Goal: Information Seeking & Learning: Find specific page/section

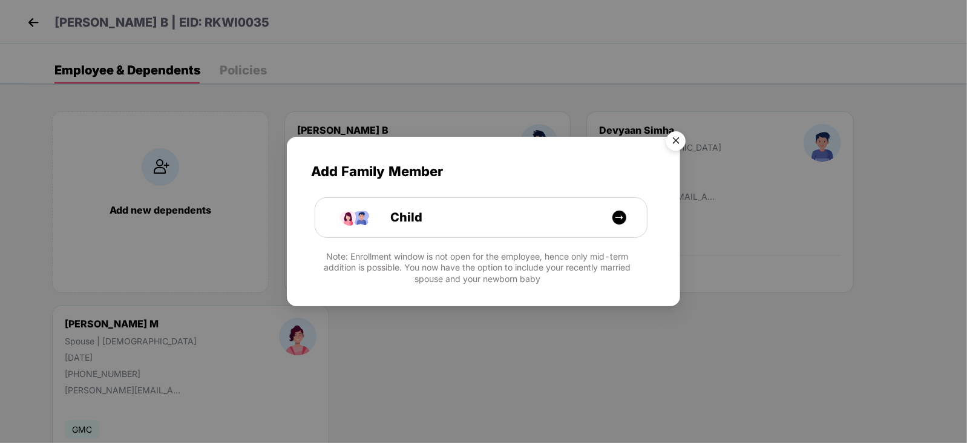
click at [675, 134] on img "Close" at bounding box center [676, 143] width 34 height 34
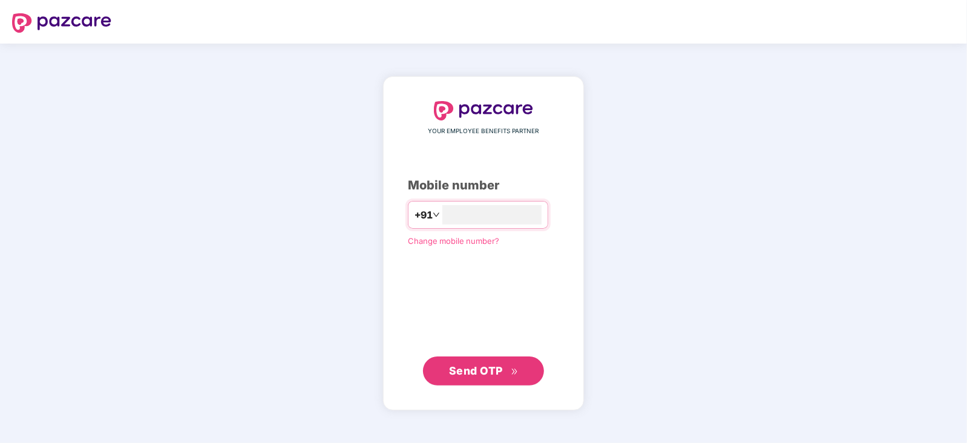
type input "**********"
click at [495, 379] on button "Send OTP" at bounding box center [483, 370] width 121 height 29
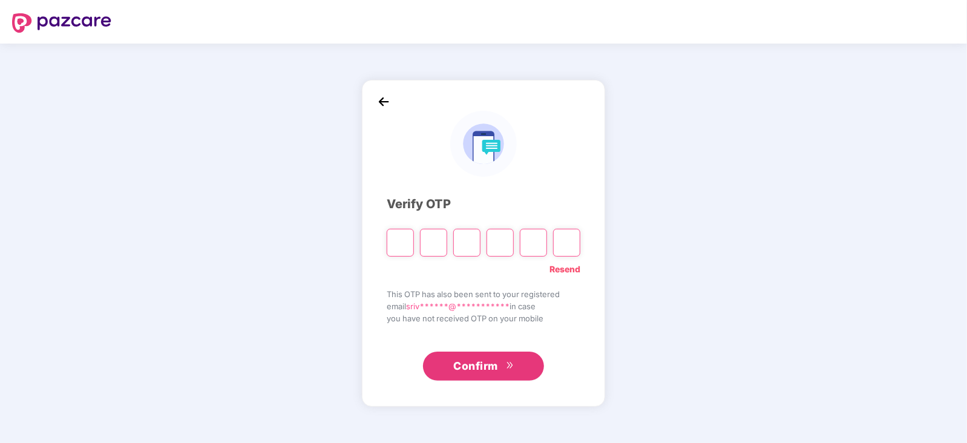
paste input "*"
type input "*"
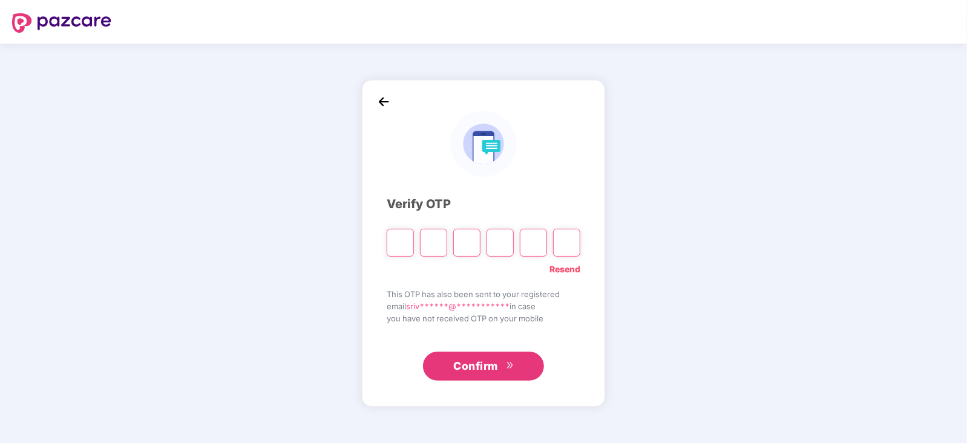
type input "*"
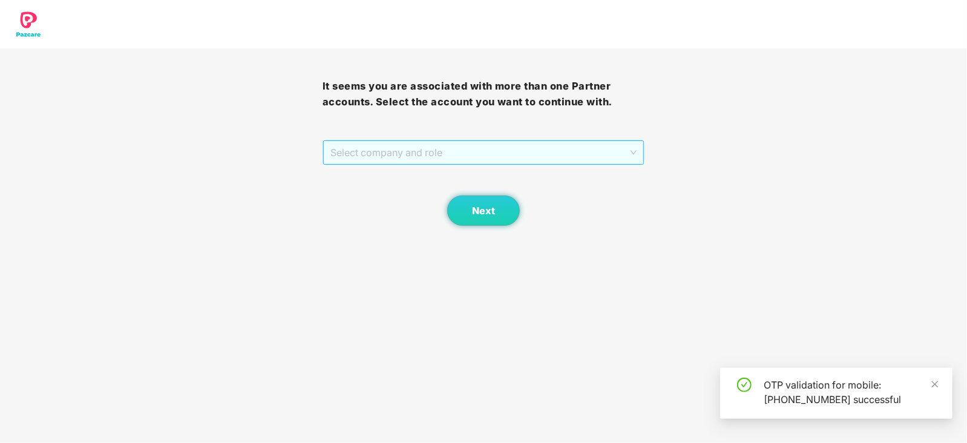
click at [635, 146] on span "Select company and role" at bounding box center [483, 152] width 307 height 23
click at [443, 174] on div "Pazcare - CUSTOMER_SUCCESS" at bounding box center [484, 176] width 308 height 13
click at [483, 207] on span "Next" at bounding box center [483, 210] width 23 height 11
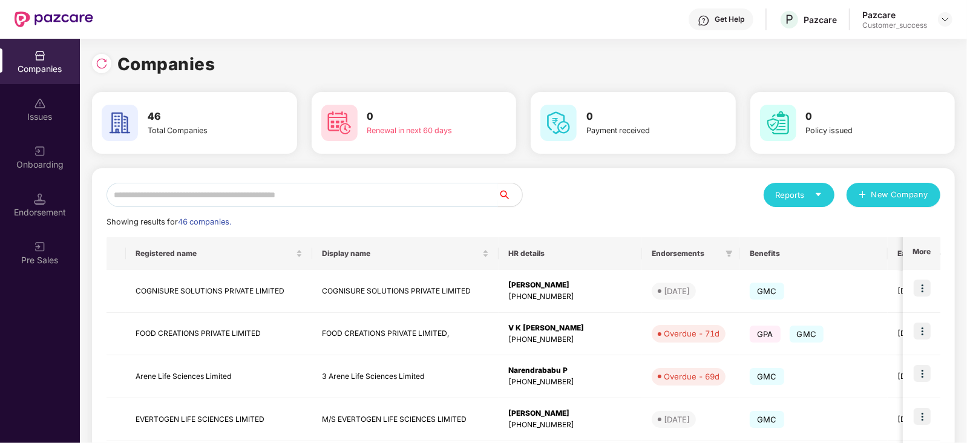
click at [212, 199] on input "text" at bounding box center [301, 195] width 391 height 24
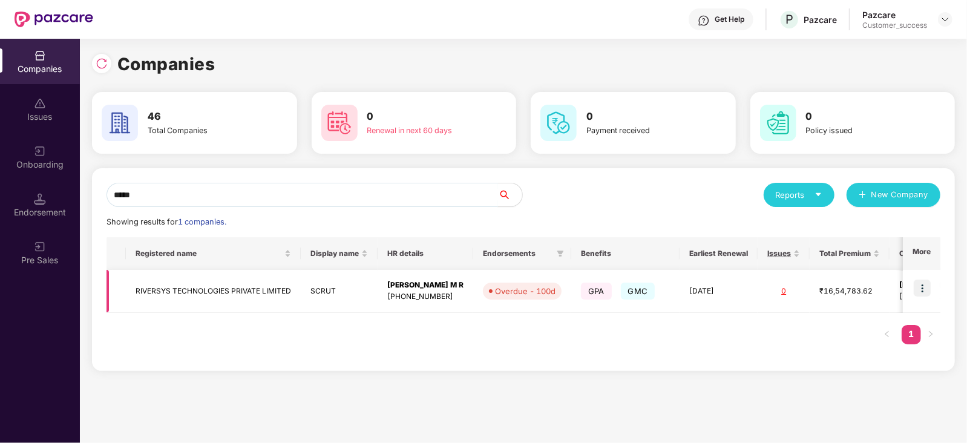
type input "*****"
click at [924, 285] on img at bounding box center [921, 287] width 17 height 17
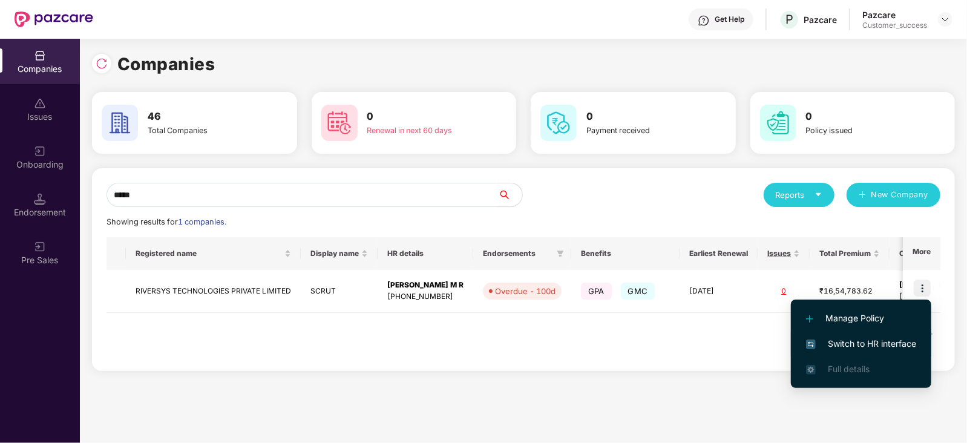
click at [889, 337] on span "Switch to HR interface" at bounding box center [861, 343] width 110 height 13
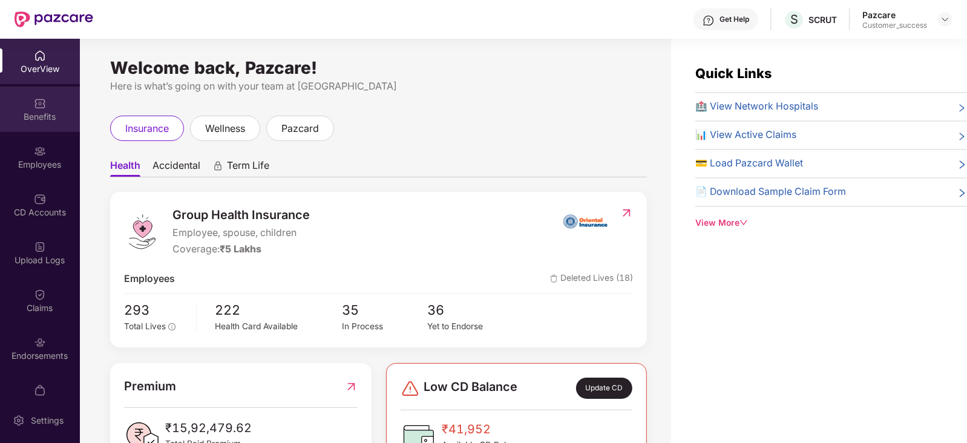
click at [42, 117] on div "Benefits" at bounding box center [40, 117] width 80 height 12
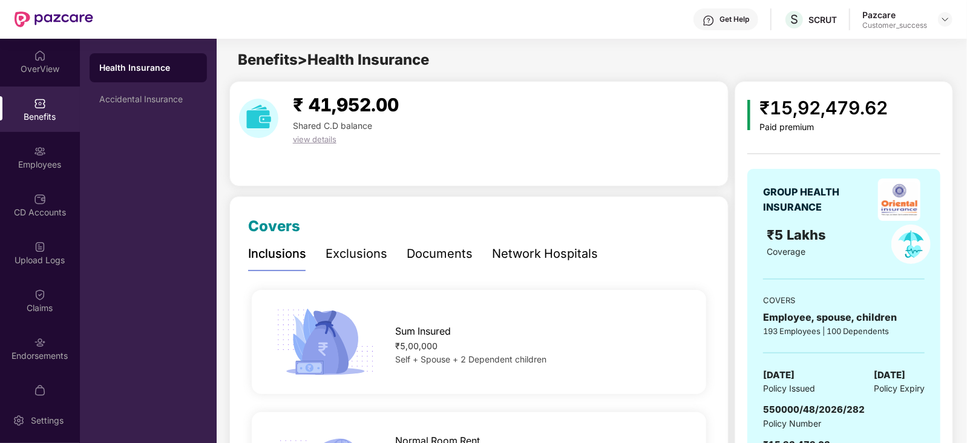
click at [449, 249] on div "Documents" at bounding box center [440, 253] width 66 height 19
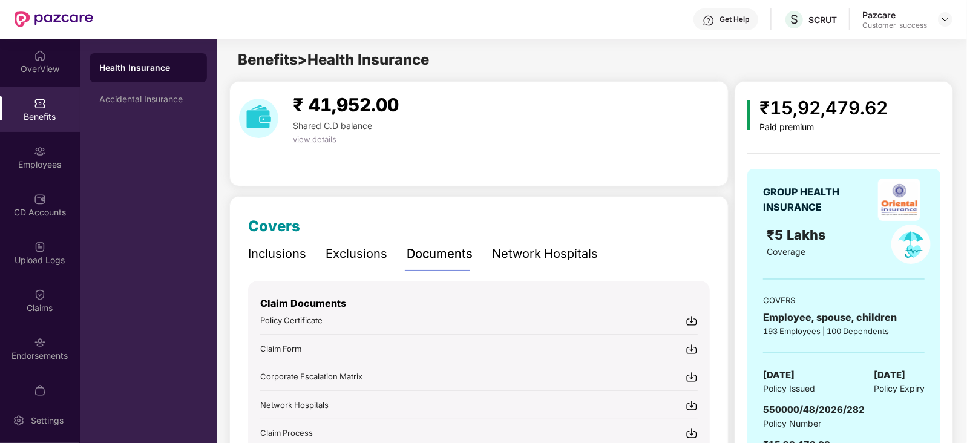
scroll to position [147, 0]
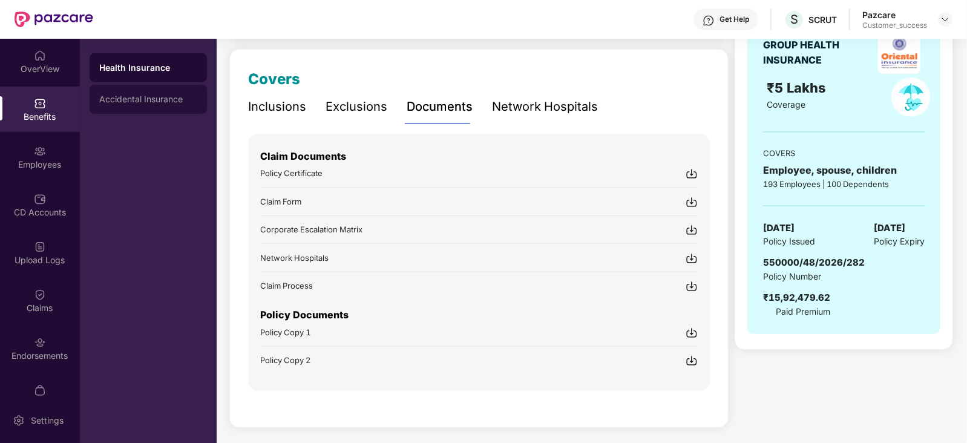
click at [148, 105] on div "Accidental Insurance" at bounding box center [148, 99] width 117 height 29
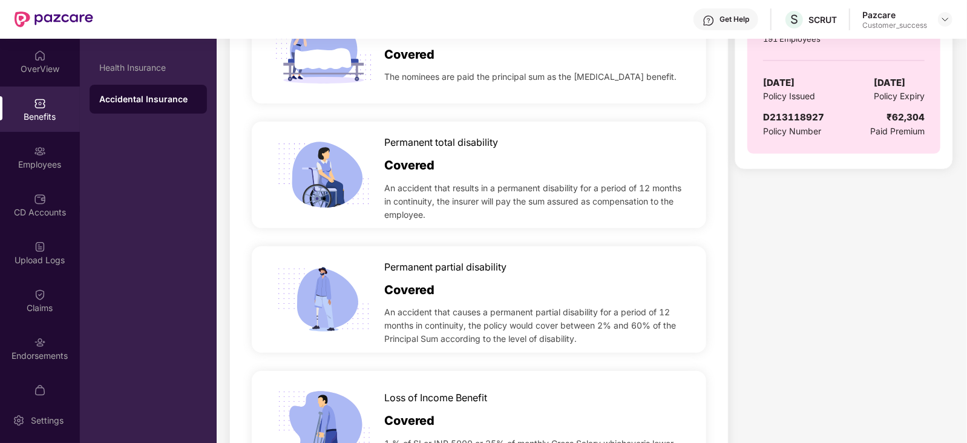
scroll to position [0, 0]
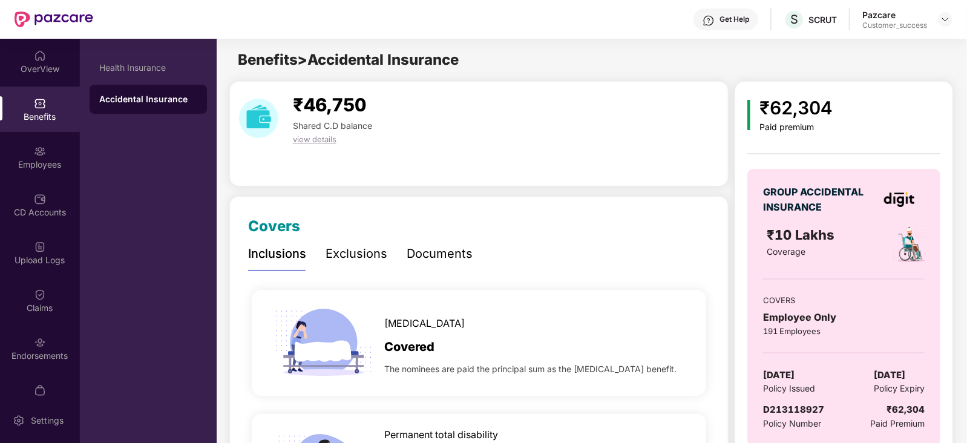
click at [423, 256] on div "Documents" at bounding box center [440, 253] width 66 height 19
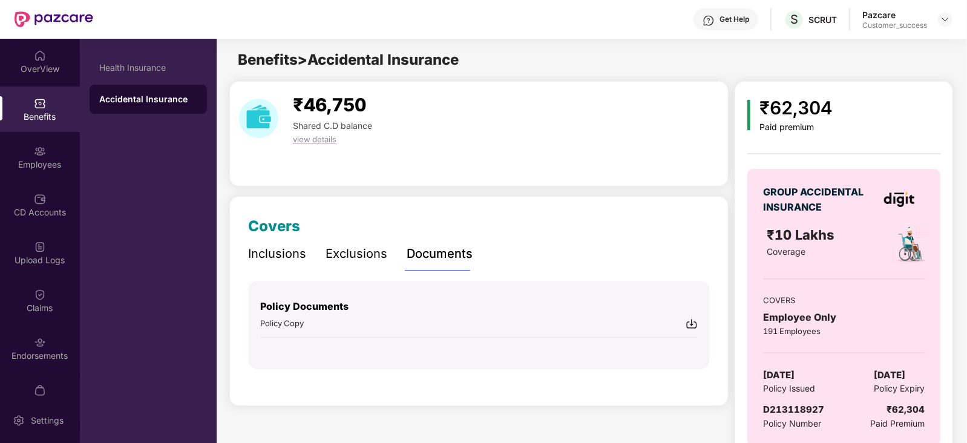
scroll to position [27, 0]
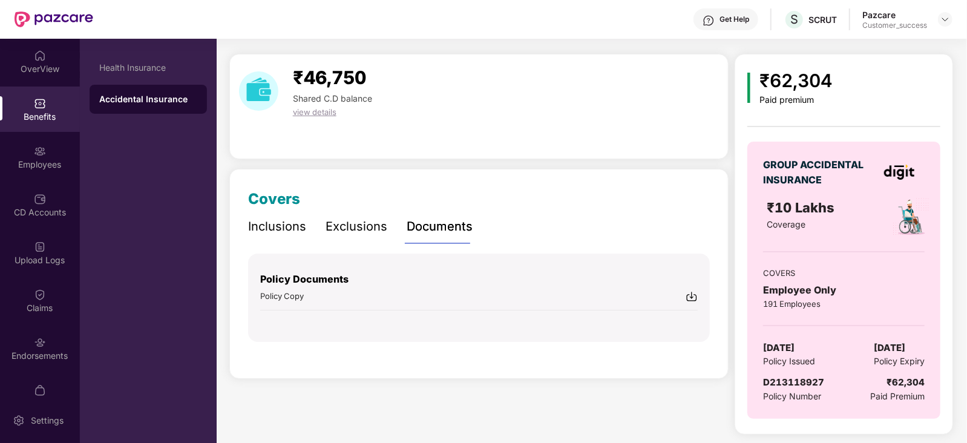
click at [689, 295] on img at bounding box center [691, 296] width 12 height 12
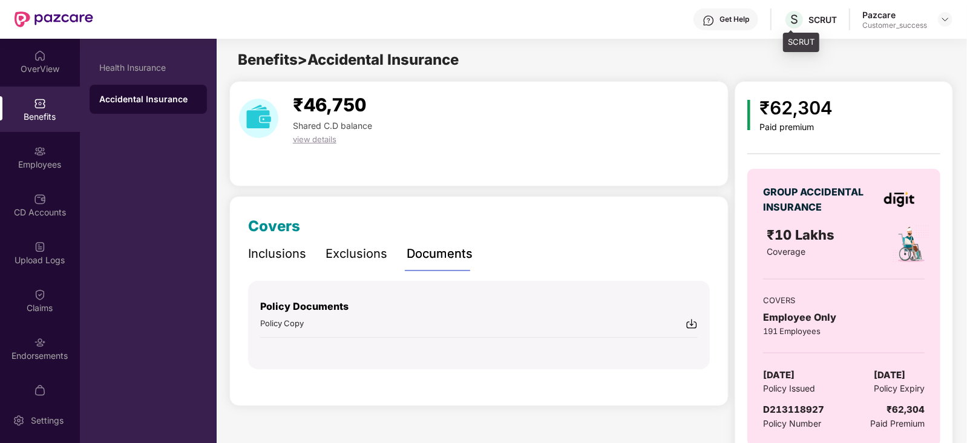
click at [818, 18] on div "SCRUT" at bounding box center [822, 19] width 28 height 11
copy div "SCRUT"
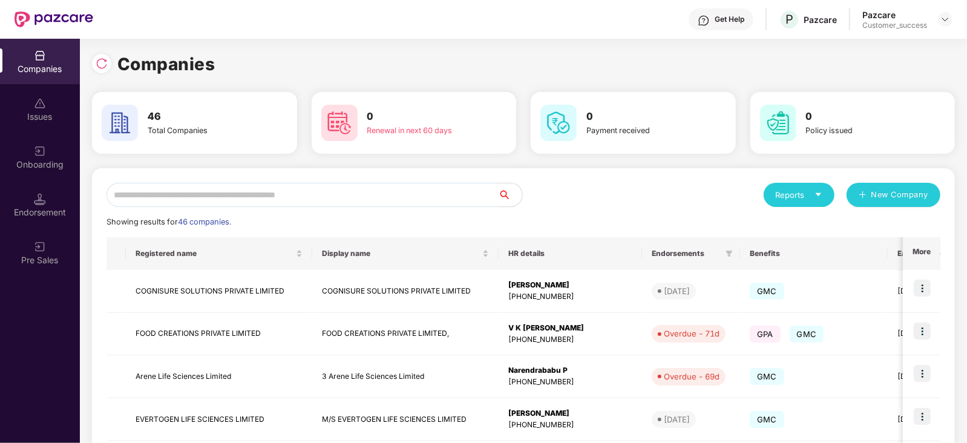
click at [245, 191] on input "text" at bounding box center [301, 195] width 391 height 24
type input "*"
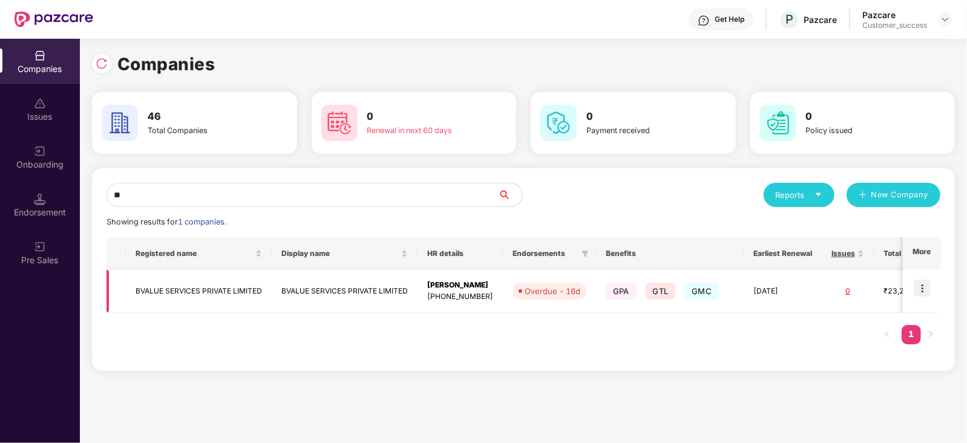
type input "**"
click at [926, 287] on img at bounding box center [921, 287] width 17 height 17
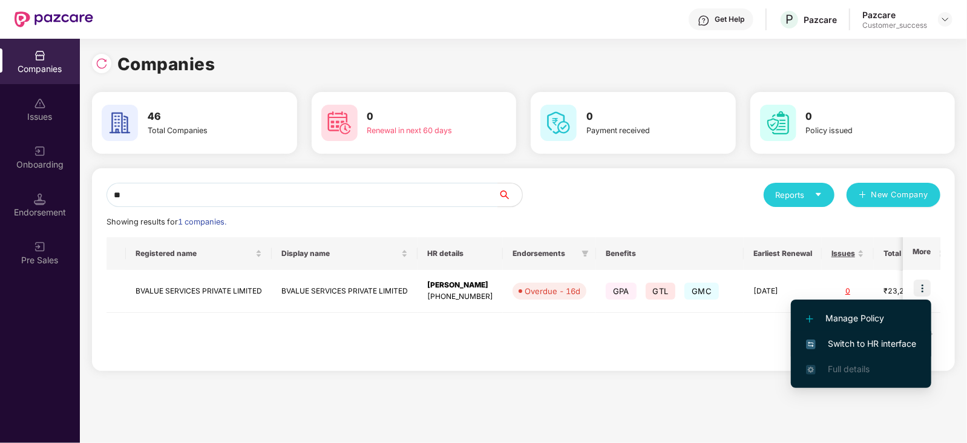
click at [866, 341] on span "Switch to HR interface" at bounding box center [861, 343] width 110 height 13
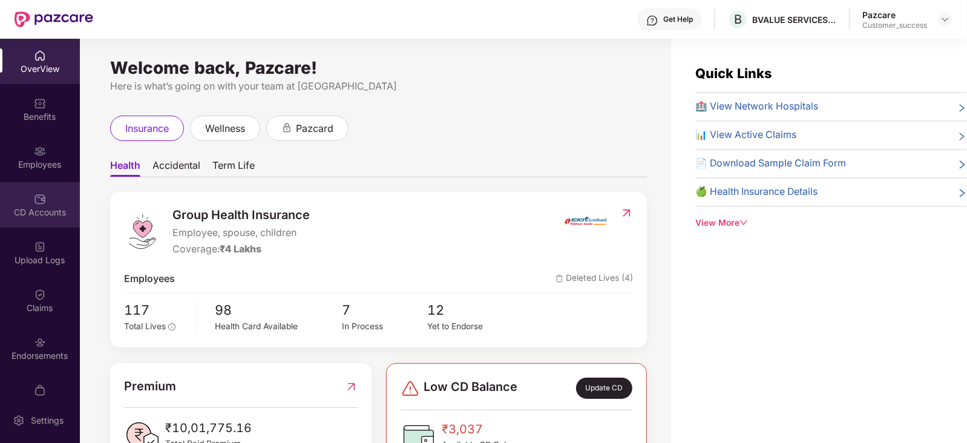
click at [39, 204] on img at bounding box center [40, 199] width 12 height 12
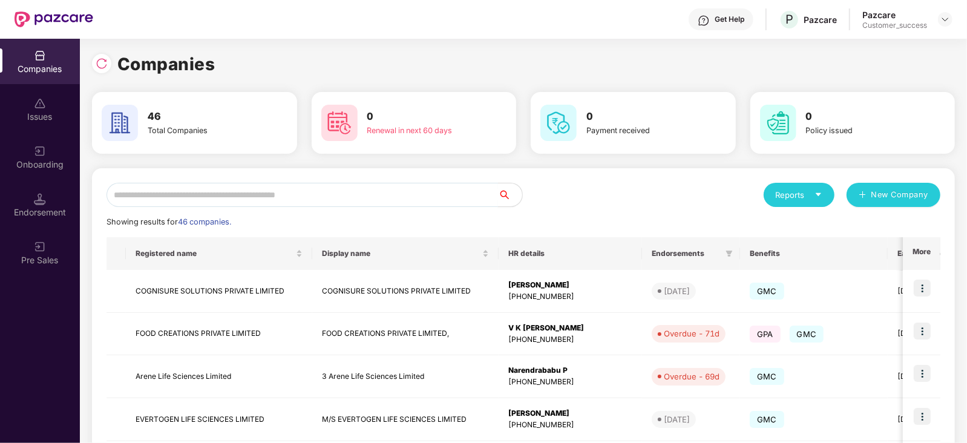
click at [186, 194] on input "text" at bounding box center [301, 195] width 391 height 24
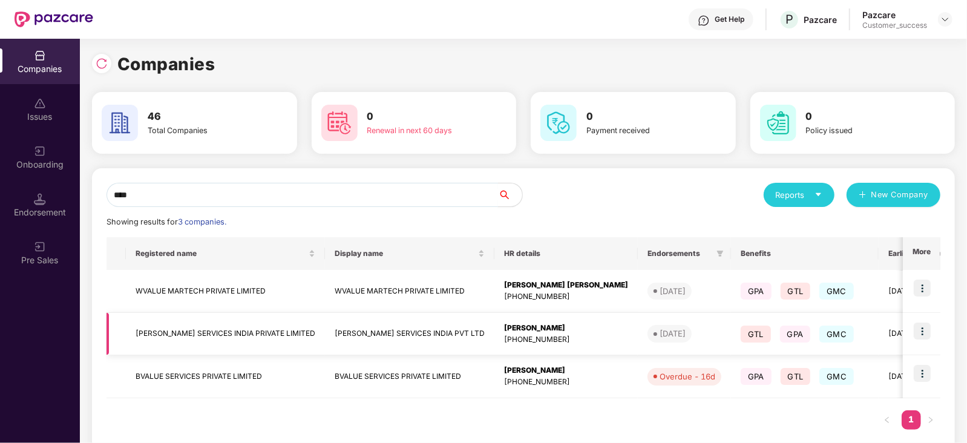
type input "****"
click at [919, 328] on img at bounding box center [921, 330] width 17 height 17
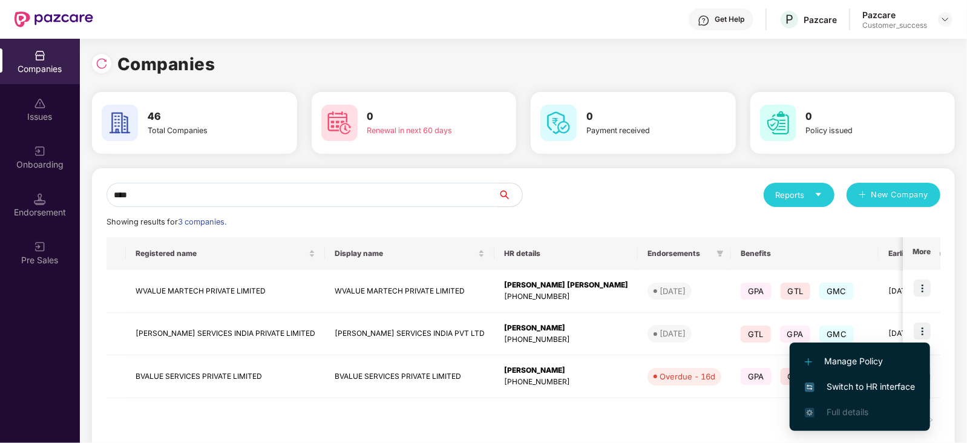
click at [901, 383] on span "Switch to HR interface" at bounding box center [860, 386] width 110 height 13
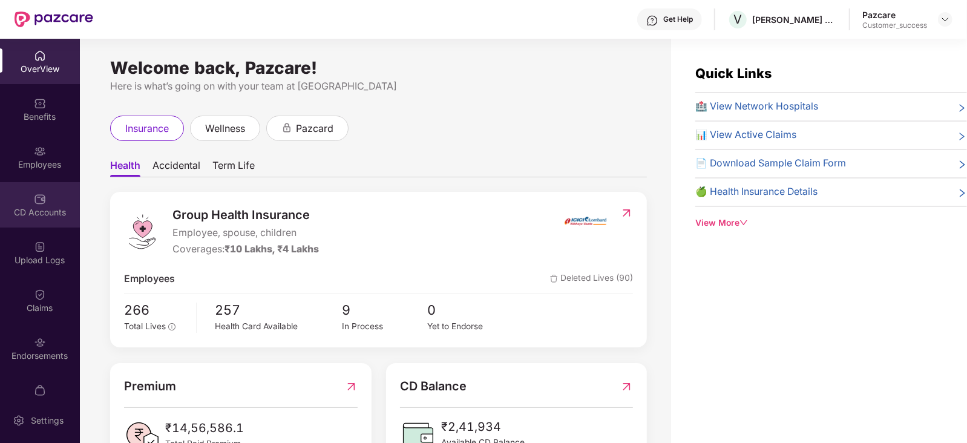
click at [45, 208] on div "CD Accounts" at bounding box center [40, 212] width 80 height 12
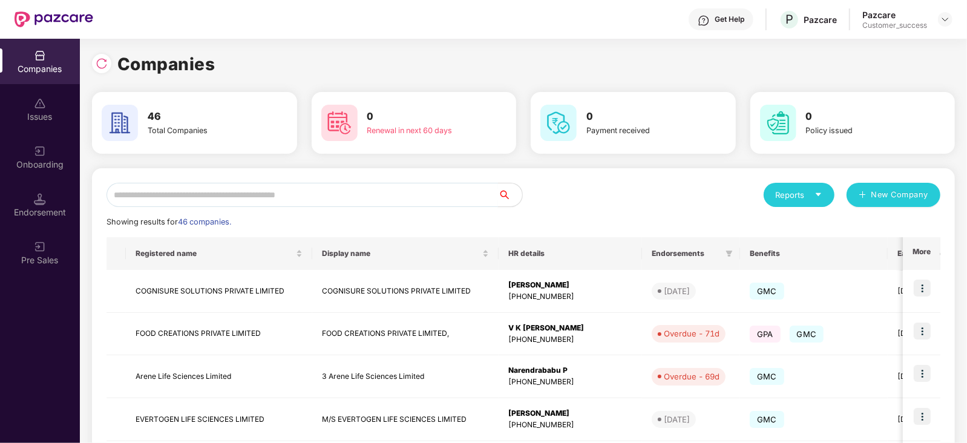
click at [230, 195] on input "text" at bounding box center [301, 195] width 391 height 24
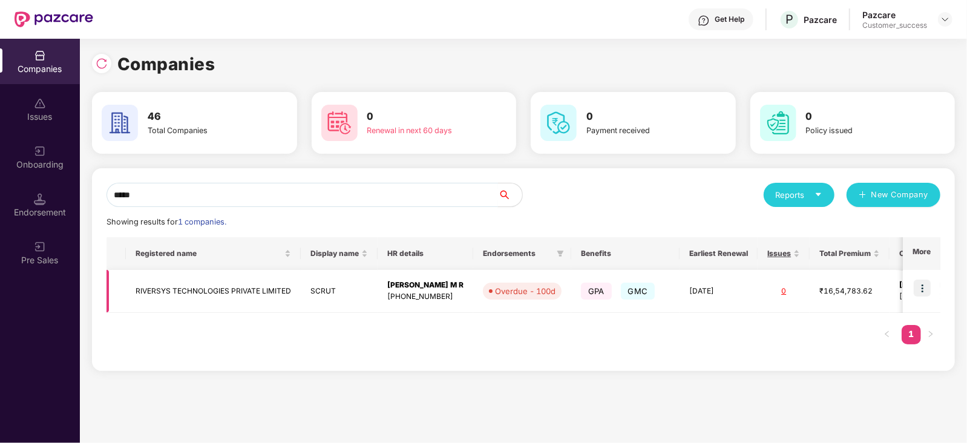
type input "*****"
click at [918, 286] on img at bounding box center [921, 287] width 17 height 17
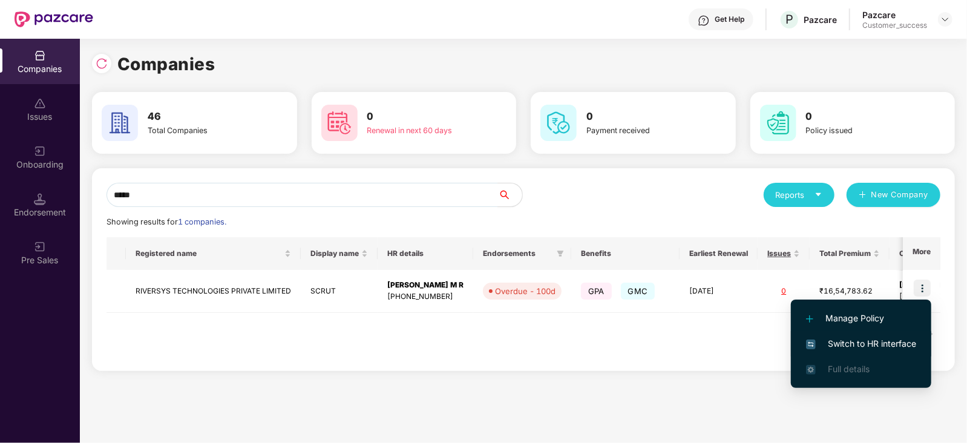
click at [895, 340] on span "Switch to HR interface" at bounding box center [861, 343] width 110 height 13
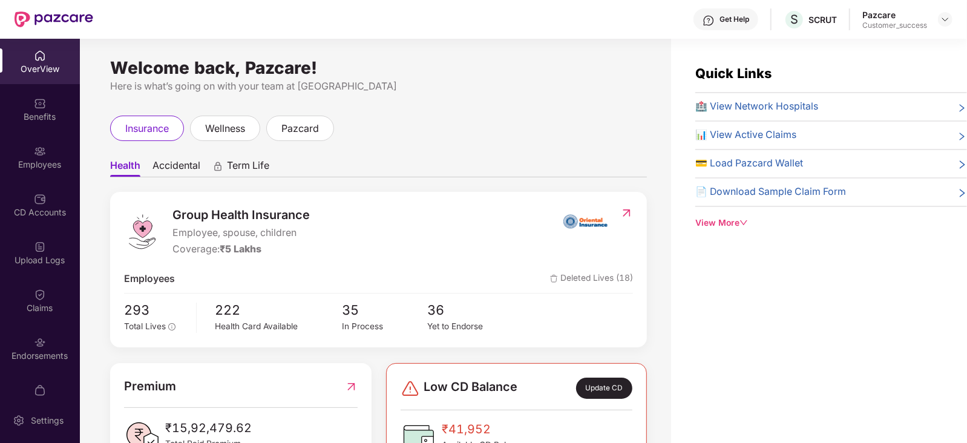
click at [42, 347] on img at bounding box center [40, 342] width 12 height 12
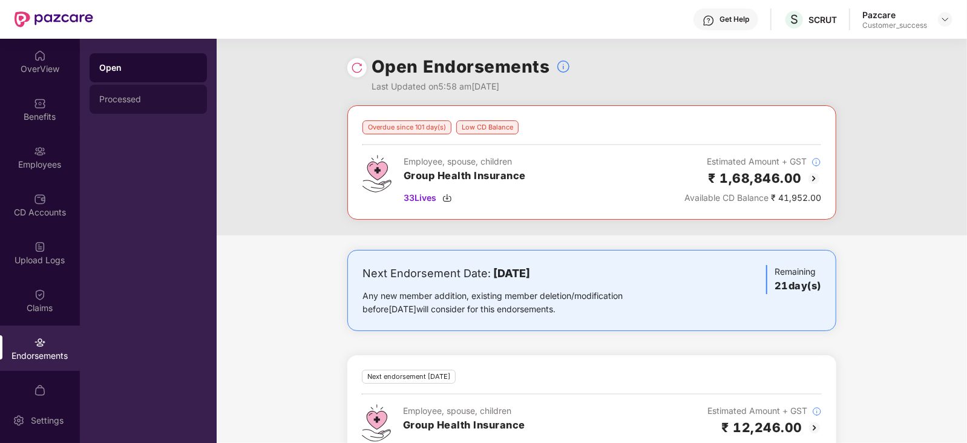
click at [129, 95] on div "Processed" at bounding box center [148, 99] width 98 height 10
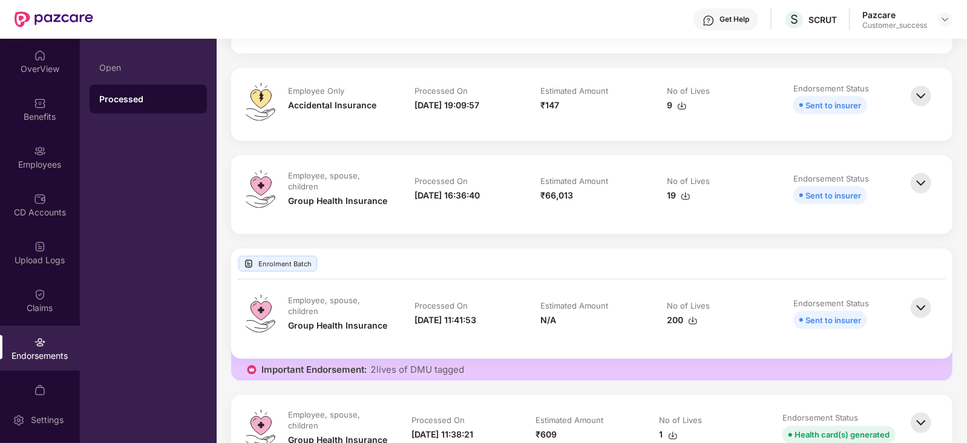
scroll to position [1115, 0]
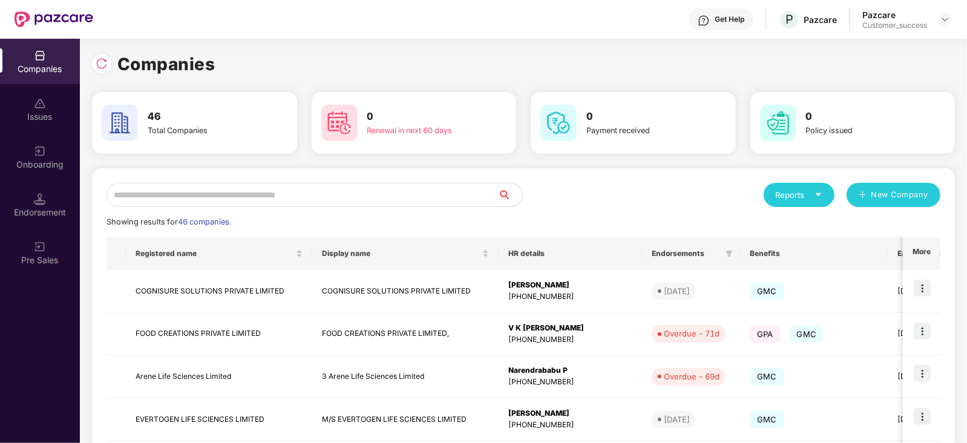
click at [313, 204] on input "text" at bounding box center [301, 195] width 391 height 24
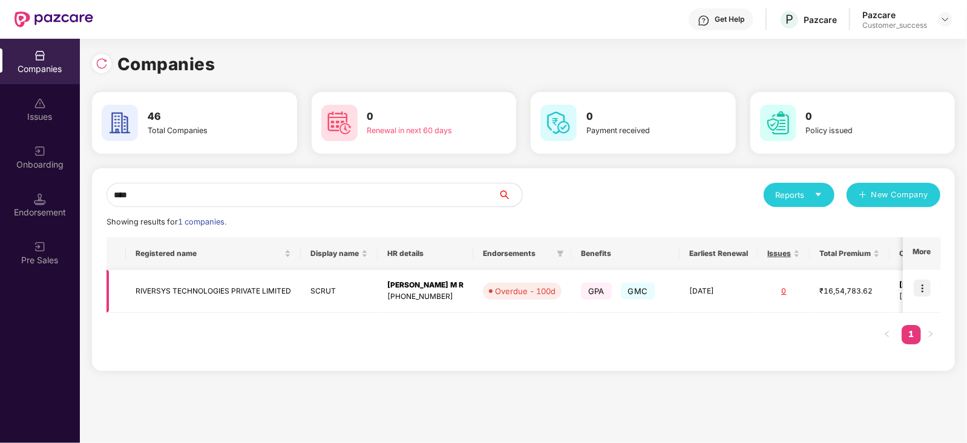
type input "****"
click at [414, 291] on div "[PHONE_NUMBER]" at bounding box center [425, 296] width 76 height 11
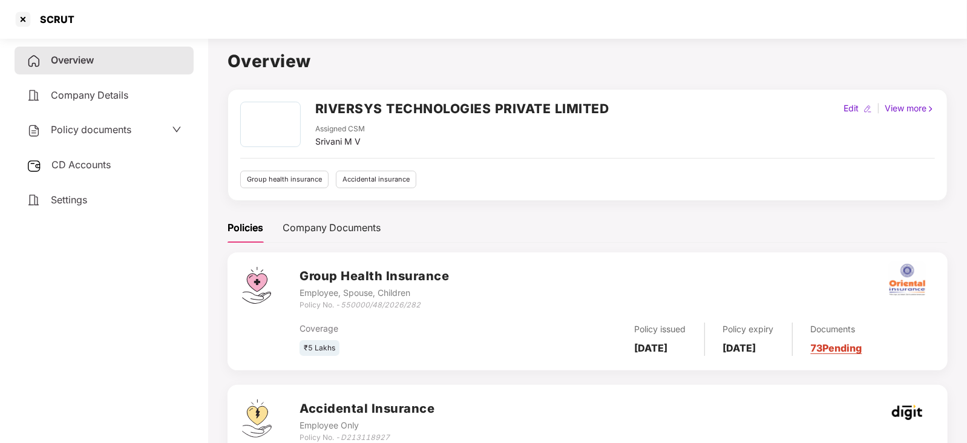
click at [53, 235] on div "Overview Company Details Policy documents CD Accounts Settings" at bounding box center [104, 238] width 179 height 383
click at [128, 132] on span "Policy documents" at bounding box center [91, 129] width 80 height 12
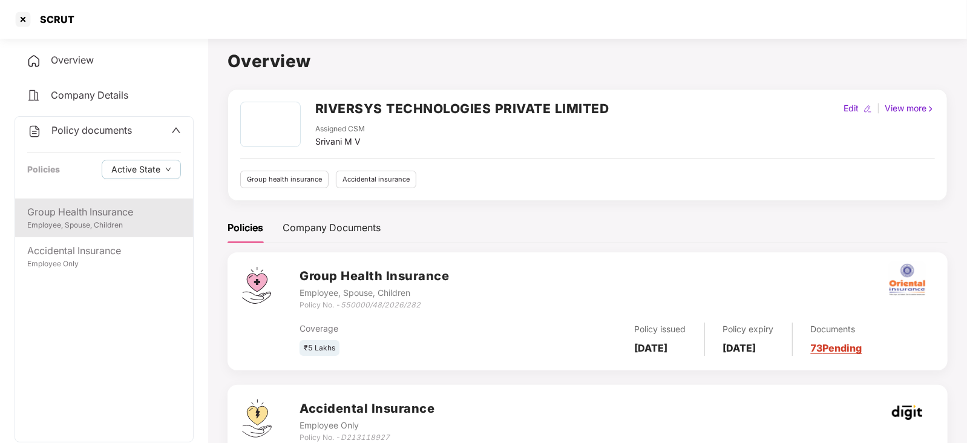
click at [102, 227] on div "Employee, Spouse, Children" at bounding box center [104, 225] width 154 height 11
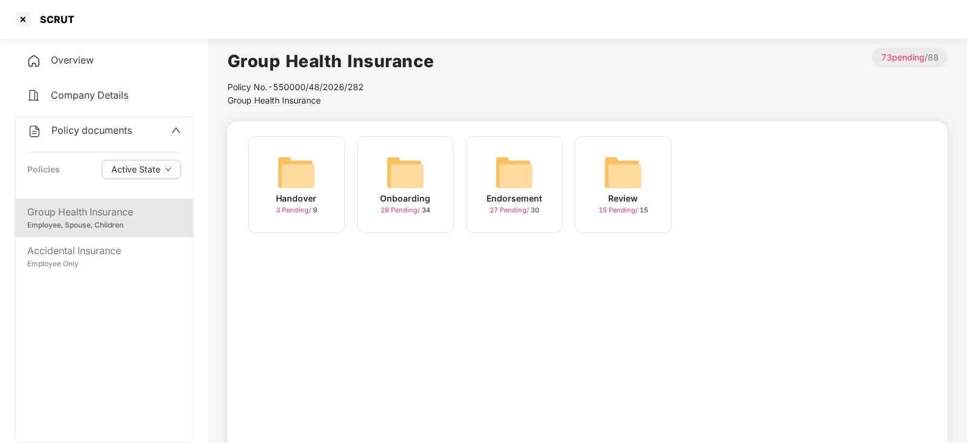
click at [299, 189] on img at bounding box center [296, 172] width 39 height 39
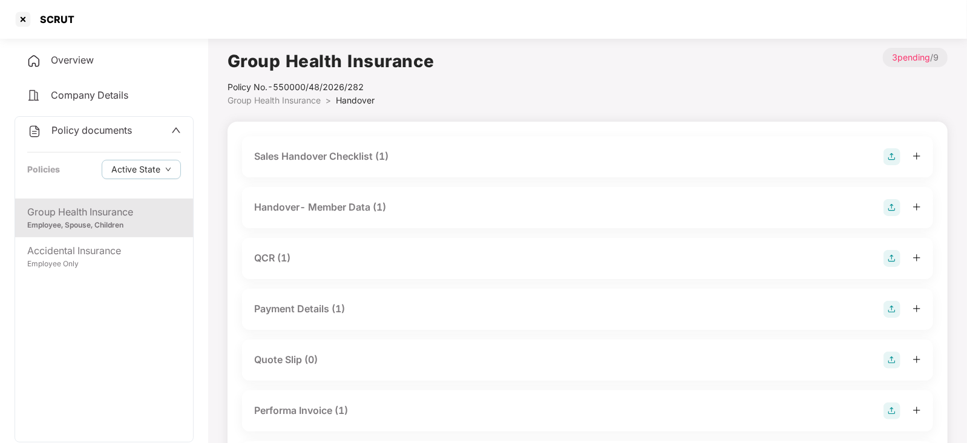
scroll to position [180, 0]
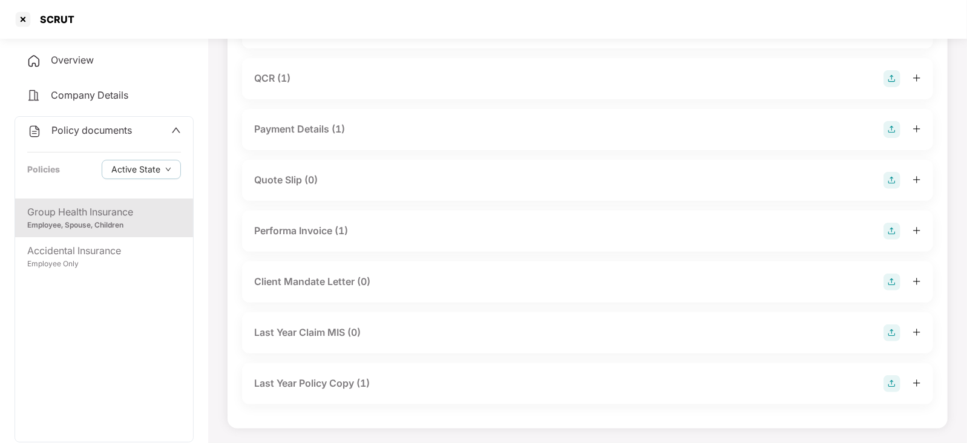
click at [335, 376] on div "Last Year Policy Copy (1)" at bounding box center [312, 383] width 116 height 15
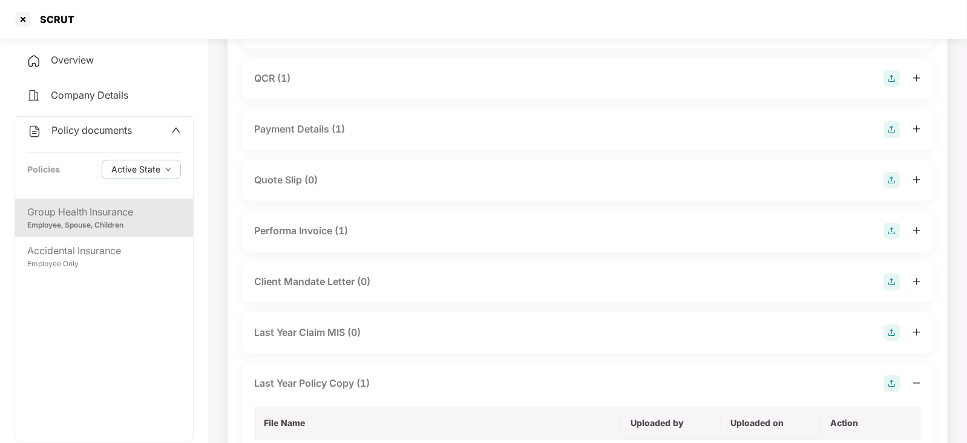
scroll to position [266, 0]
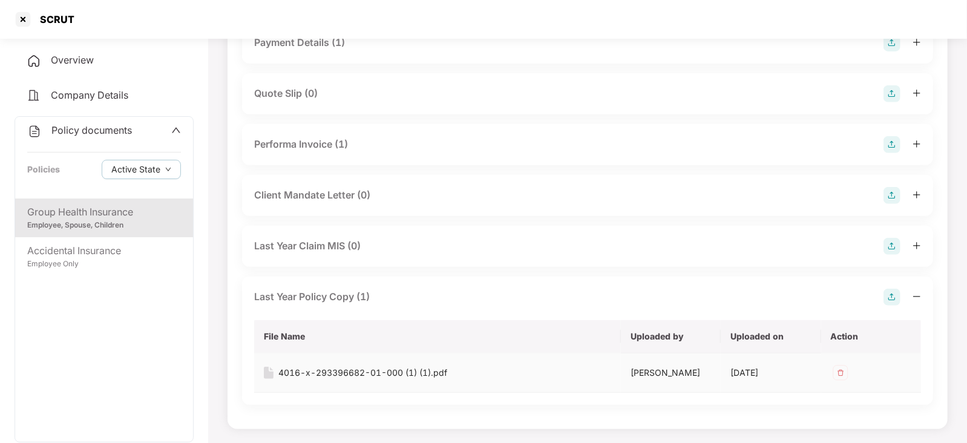
click at [307, 371] on div "4016-x-293396682-01-000 (1) (1).pdf" at bounding box center [362, 372] width 169 height 13
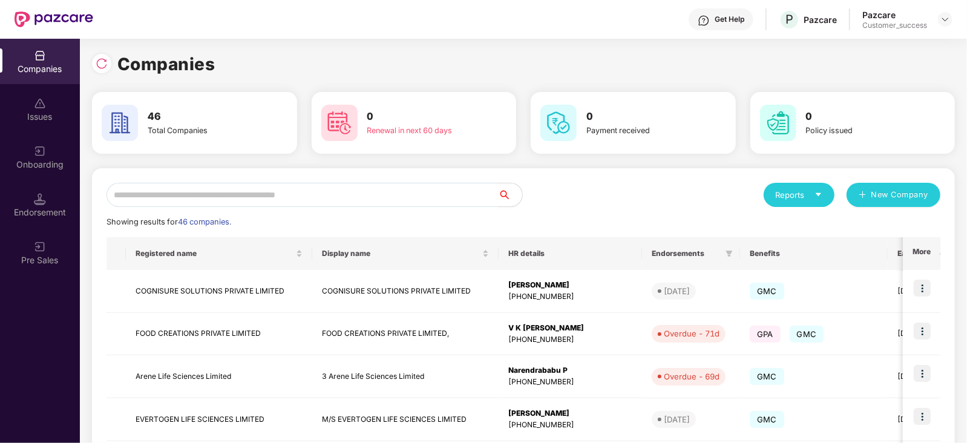
click at [260, 198] on input "text" at bounding box center [301, 195] width 391 height 24
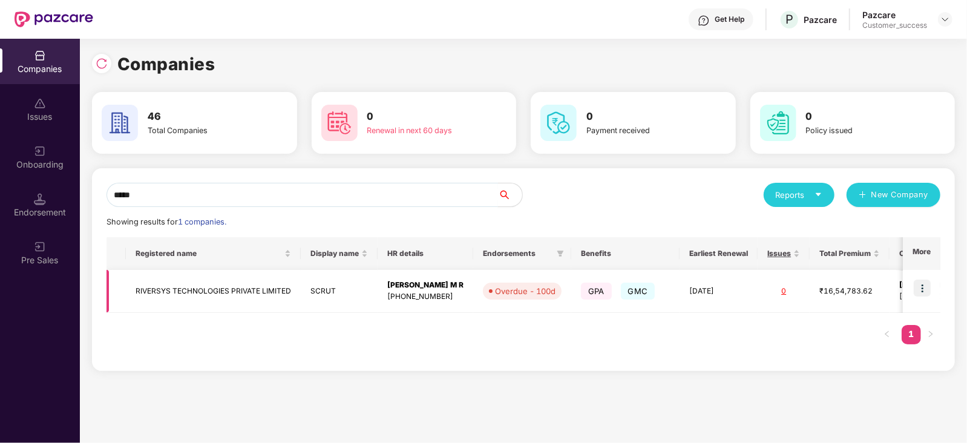
type input "*****"
click at [520, 295] on div "Overdue - 100d" at bounding box center [525, 291] width 60 height 12
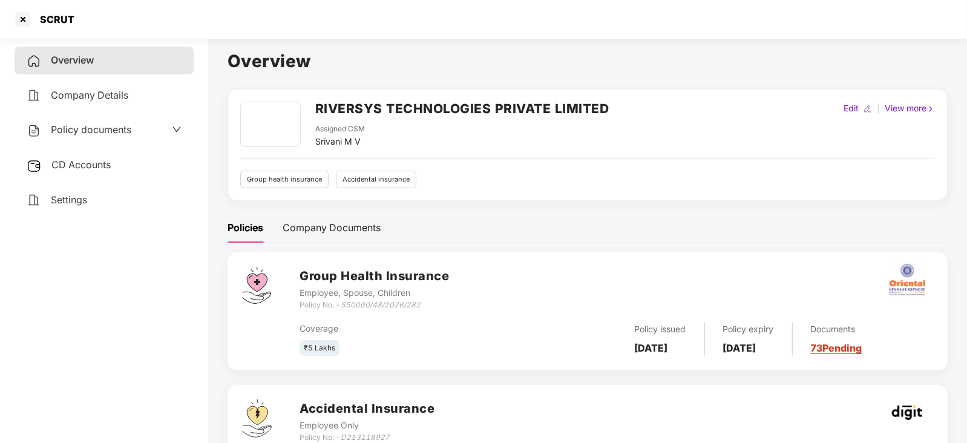
scroll to position [88, 0]
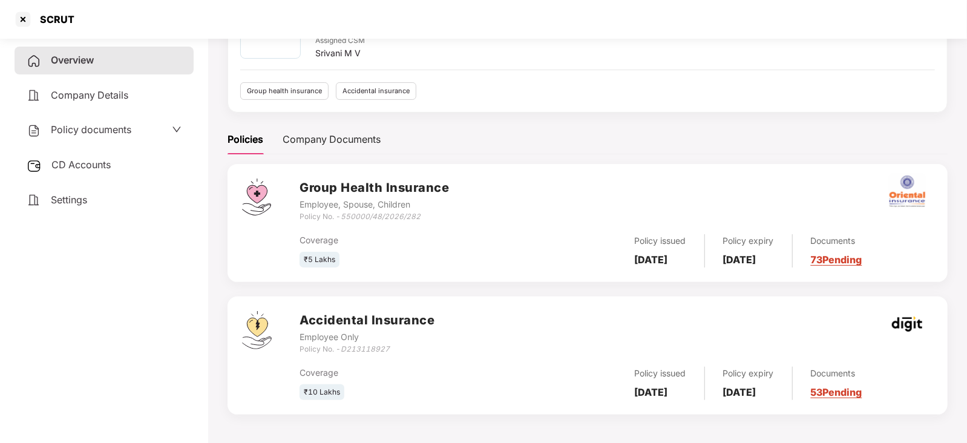
click at [178, 129] on icon "down" at bounding box center [176, 129] width 8 height 5
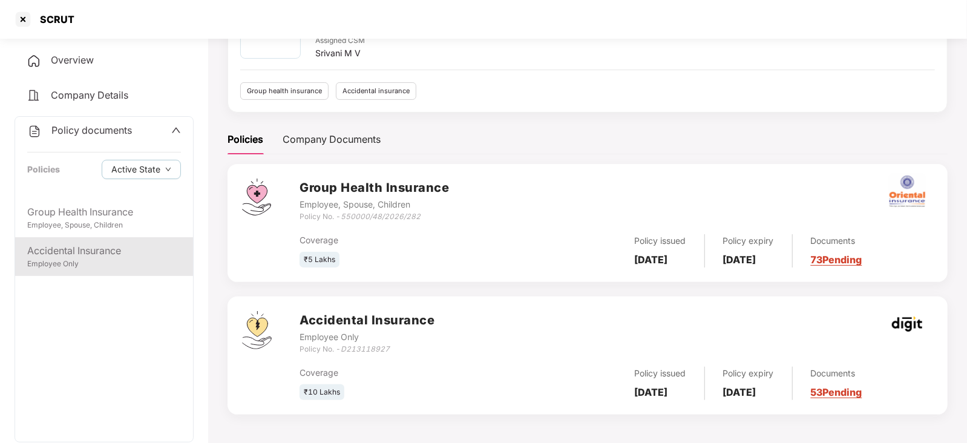
click at [77, 264] on div "Employee Only" at bounding box center [104, 263] width 154 height 11
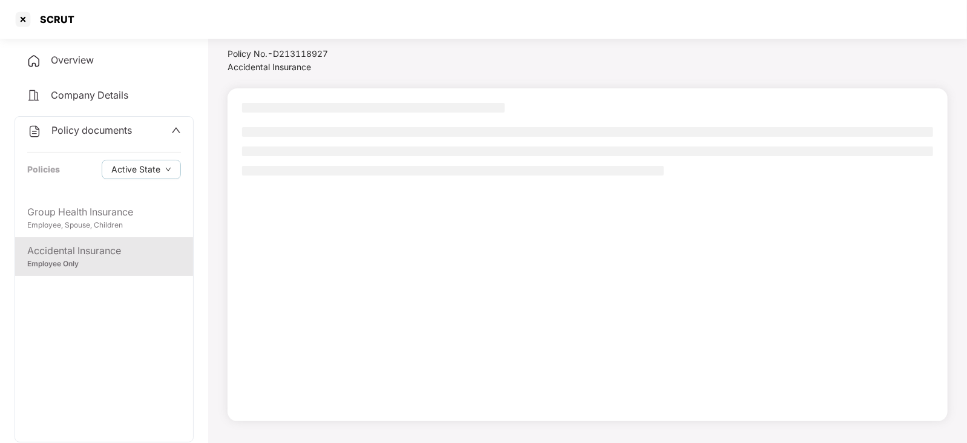
scroll to position [33, 0]
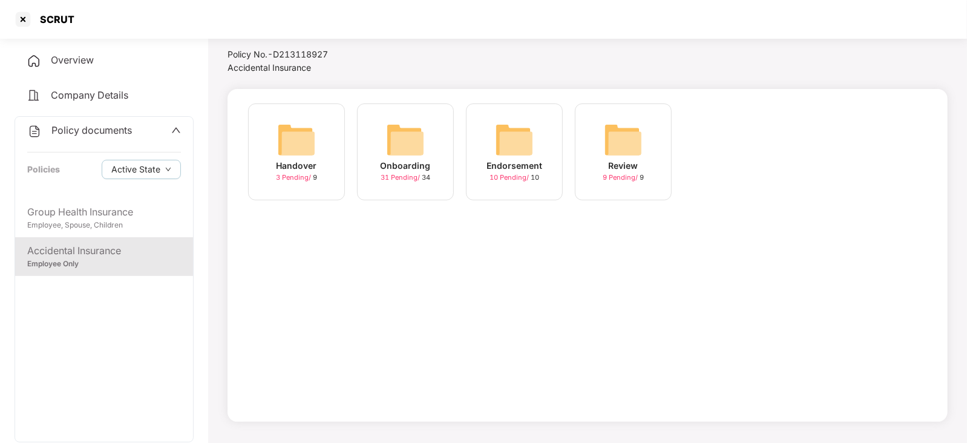
click at [406, 142] on img at bounding box center [405, 139] width 39 height 39
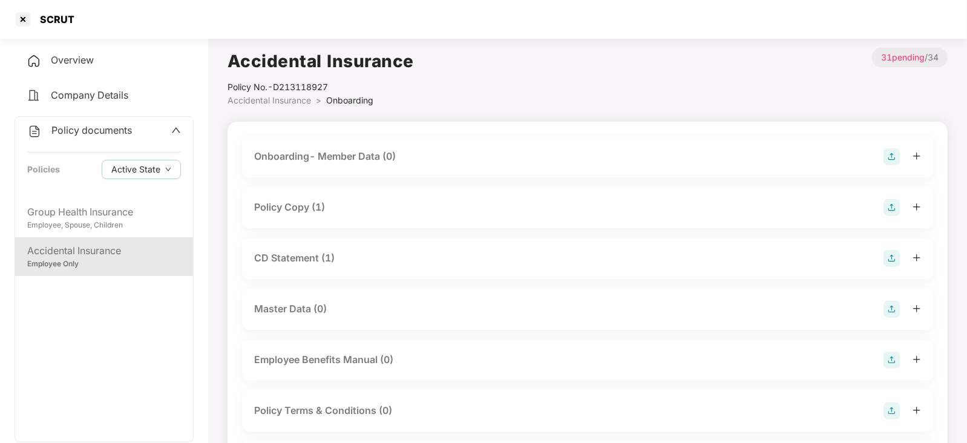
scroll to position [33, 0]
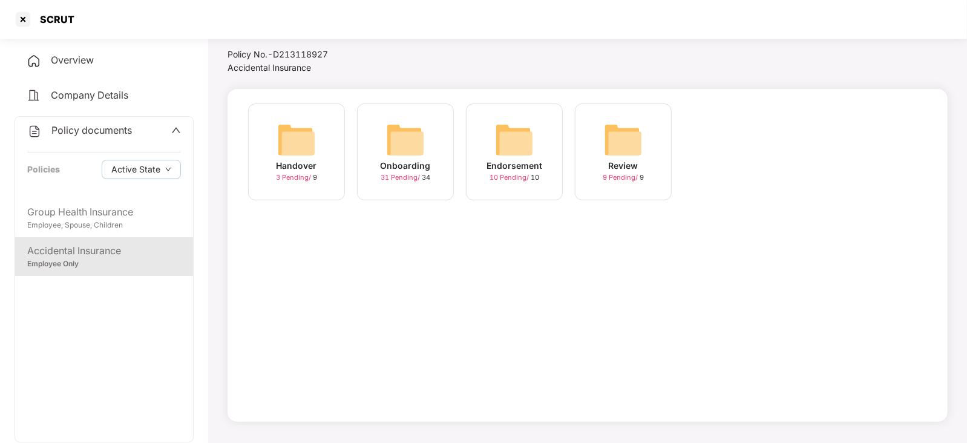
click at [302, 139] on img at bounding box center [296, 139] width 39 height 39
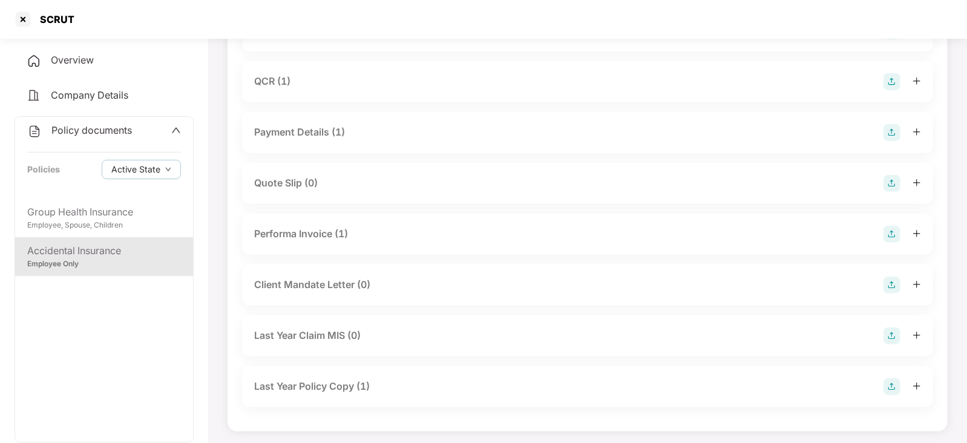
scroll to position [180, 0]
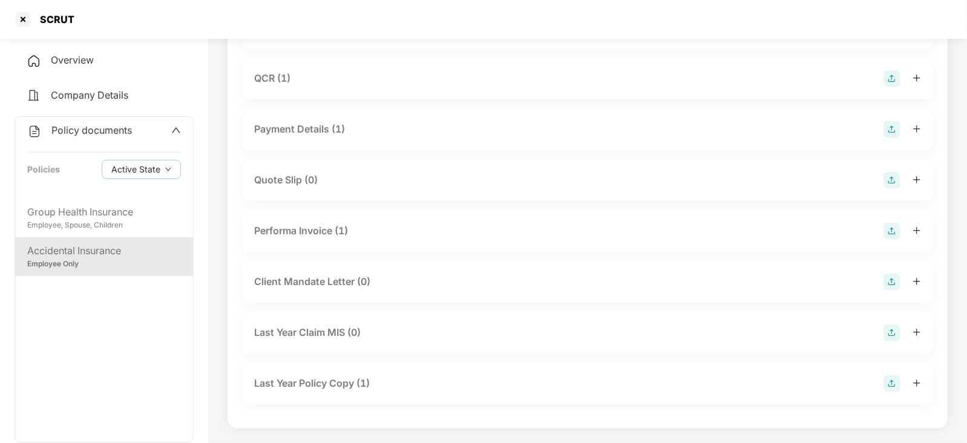
click at [319, 382] on div "Last Year Policy Copy (1)" at bounding box center [312, 383] width 116 height 15
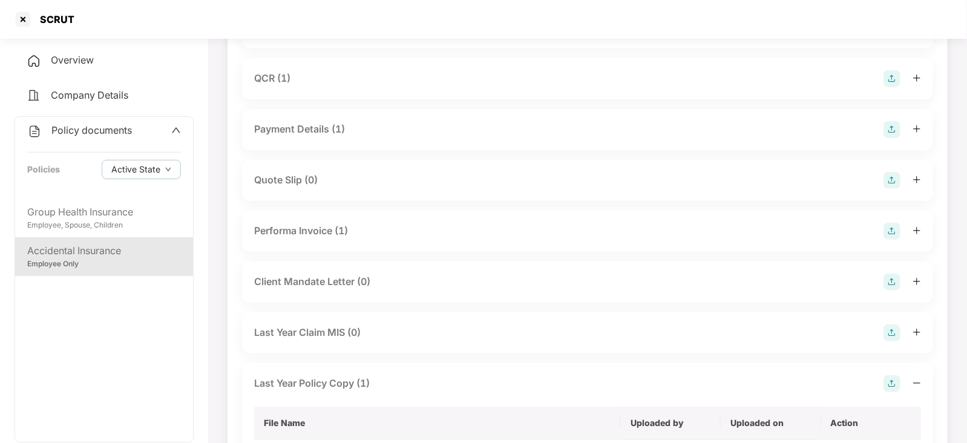
scroll to position [266, 0]
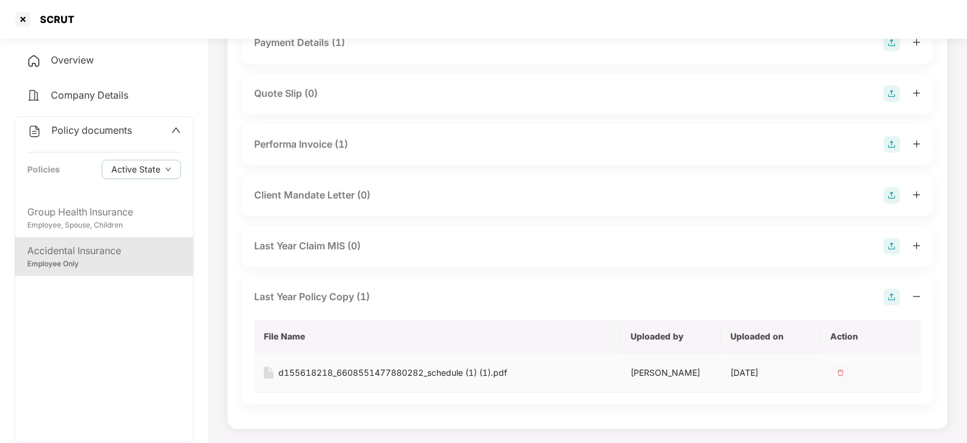
click at [296, 377] on div "d155618218_6608551477880282_schedule (1) (1).pdf" at bounding box center [392, 372] width 229 height 13
click at [324, 373] on div "d155618218_6608551477880282_schedule (1) (1).pdf" at bounding box center [392, 372] width 229 height 13
